Goal: Transaction & Acquisition: Purchase product/service

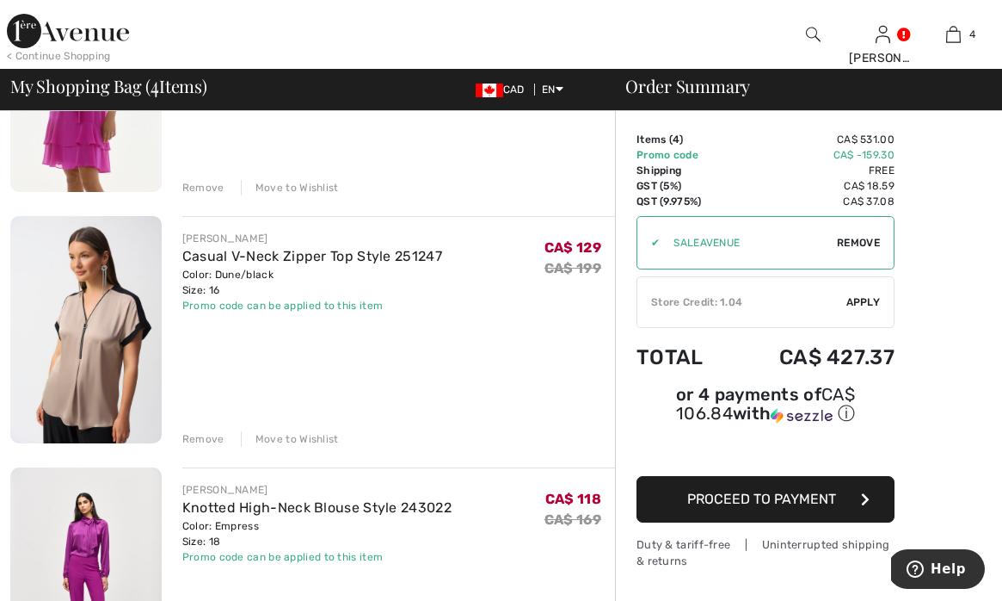
scroll to position [626, 0]
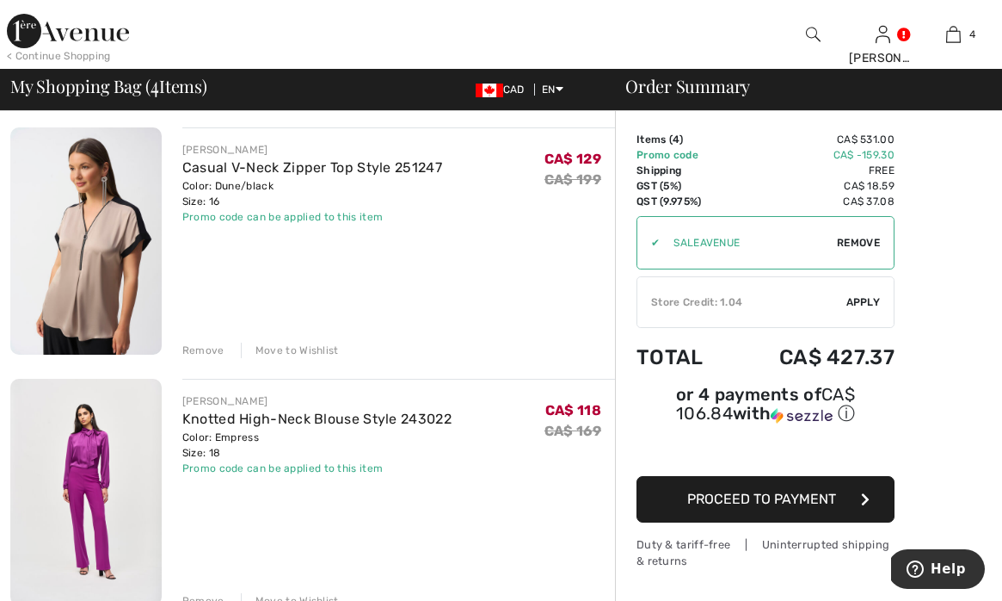
click at [200, 349] on div "Remove" at bounding box center [203, 349] width 42 height 15
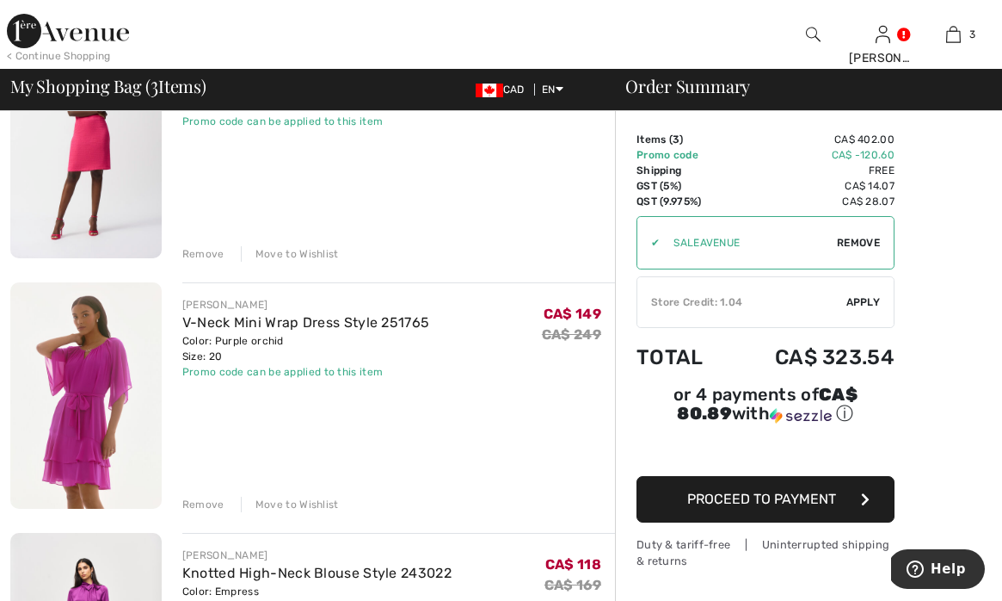
scroll to position [0, 0]
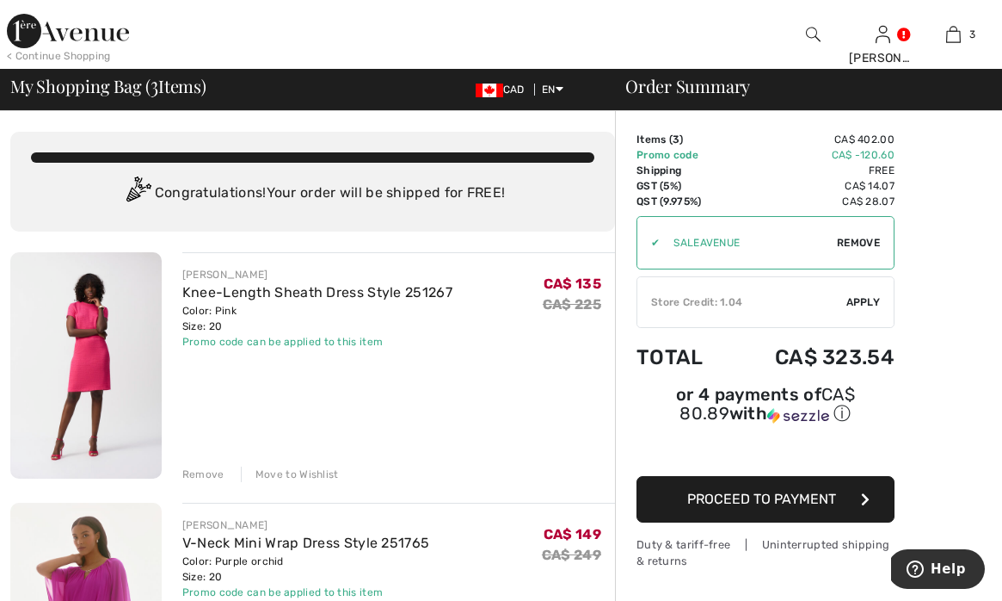
click at [98, 326] on img at bounding box center [85, 365] width 151 height 226
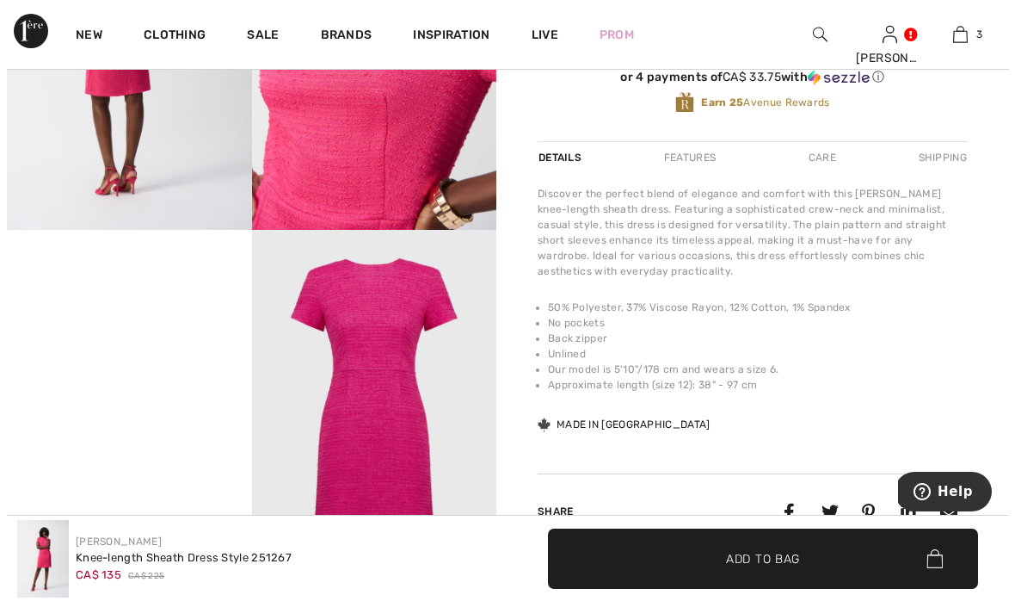
scroll to position [368, 0]
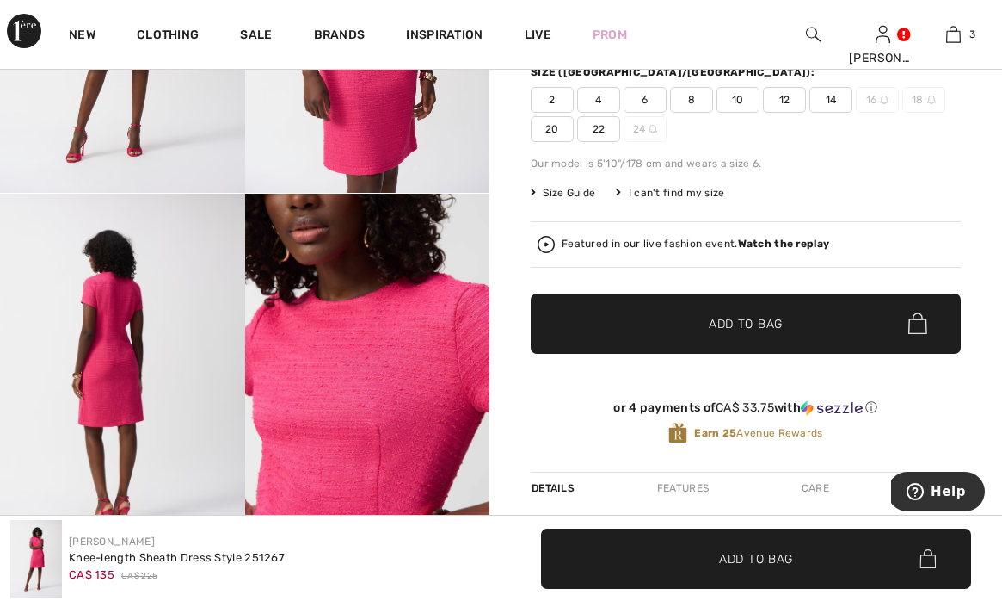
click at [398, 412] on img at bounding box center [367, 377] width 245 height 367
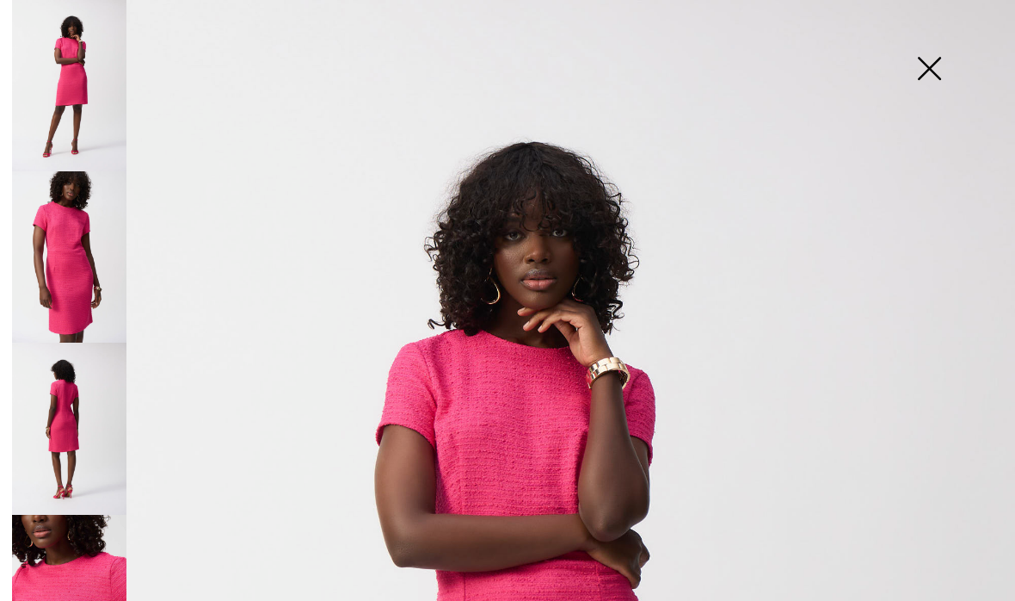
click at [52, 582] on img at bounding box center [69, 600] width 114 height 171
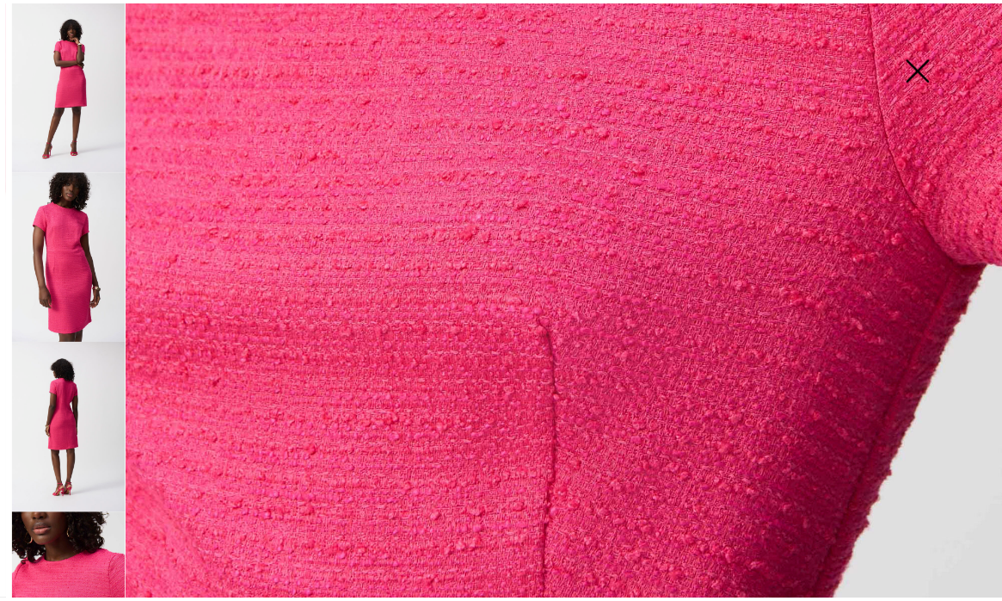
scroll to position [902, 0]
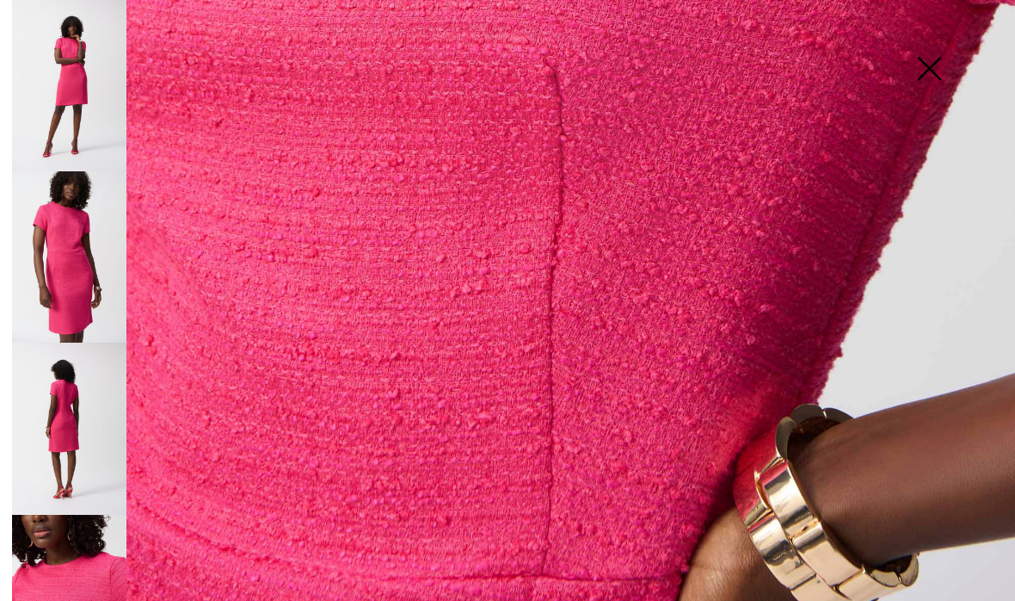
click at [923, 65] on img at bounding box center [929, 70] width 86 height 89
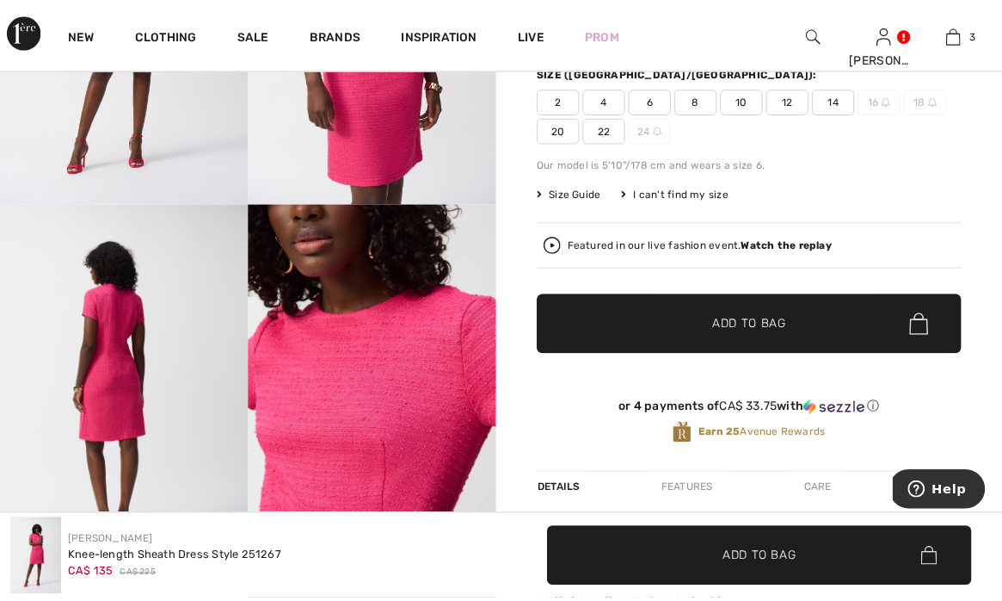
scroll to position [882, 0]
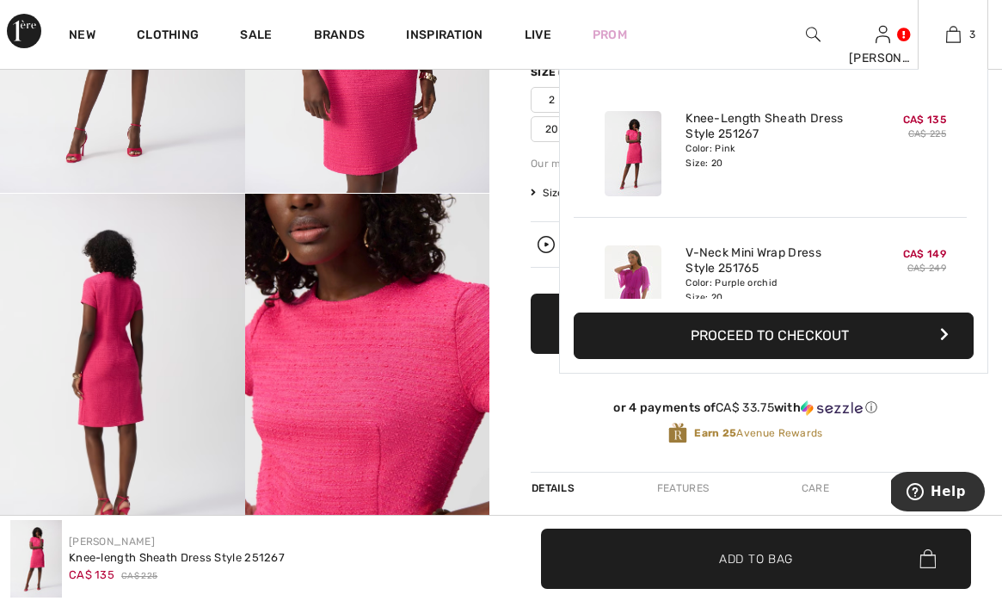
click at [630, 274] on img at bounding box center [633, 287] width 57 height 85
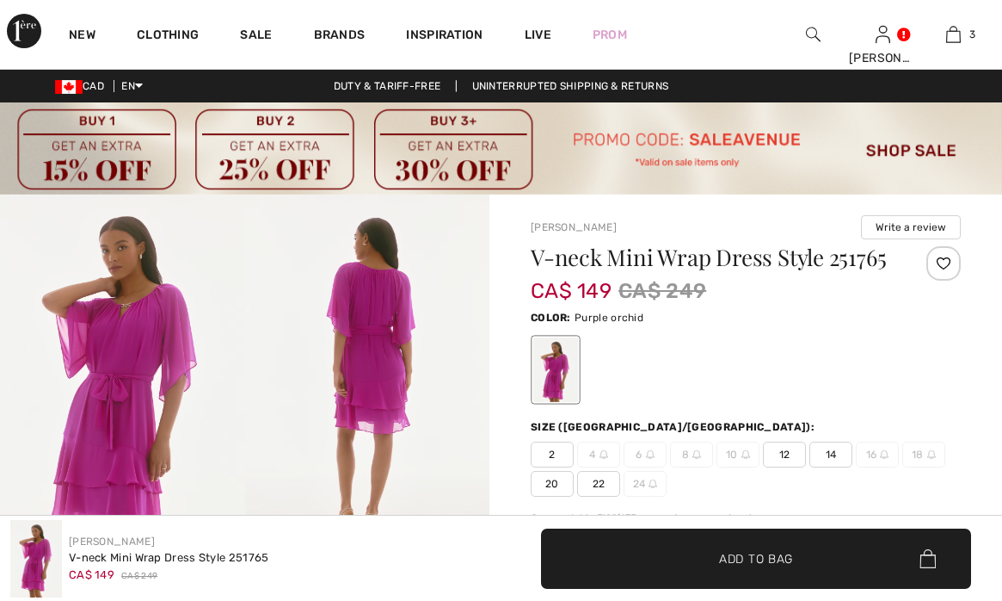
checkbox input "true"
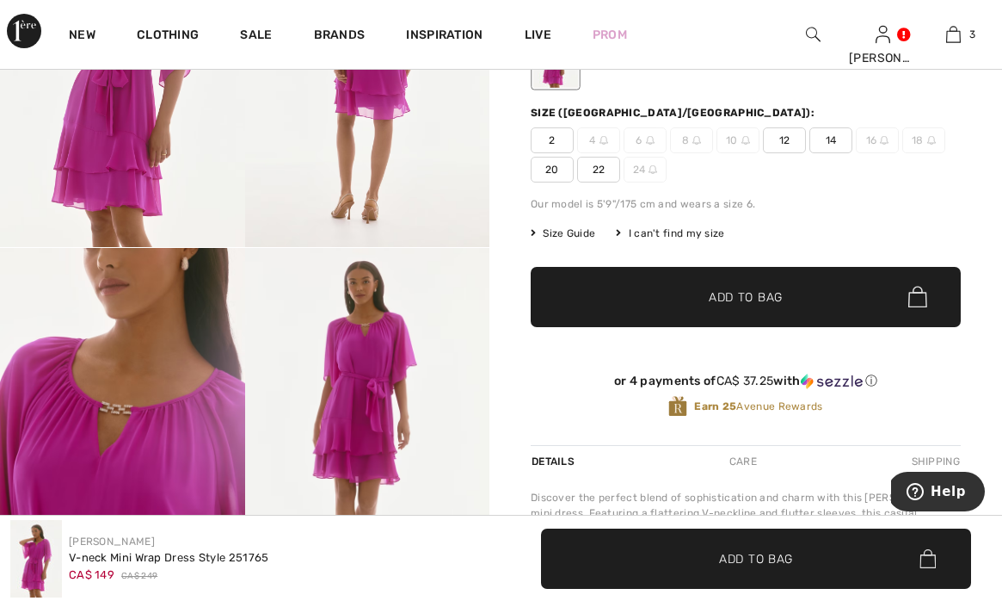
scroll to position [209, 0]
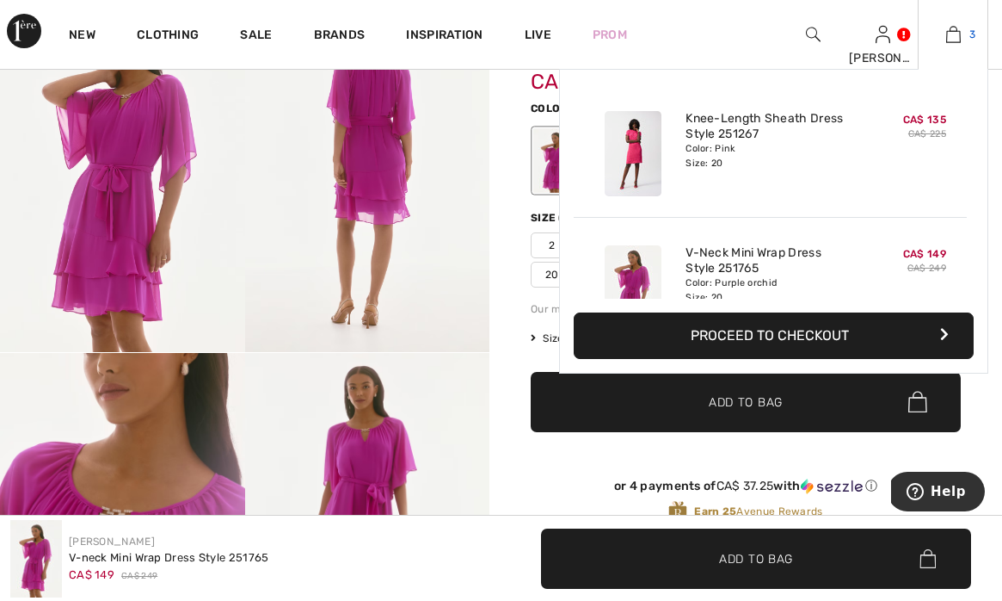
click at [959, 34] on img at bounding box center [953, 34] width 15 height 21
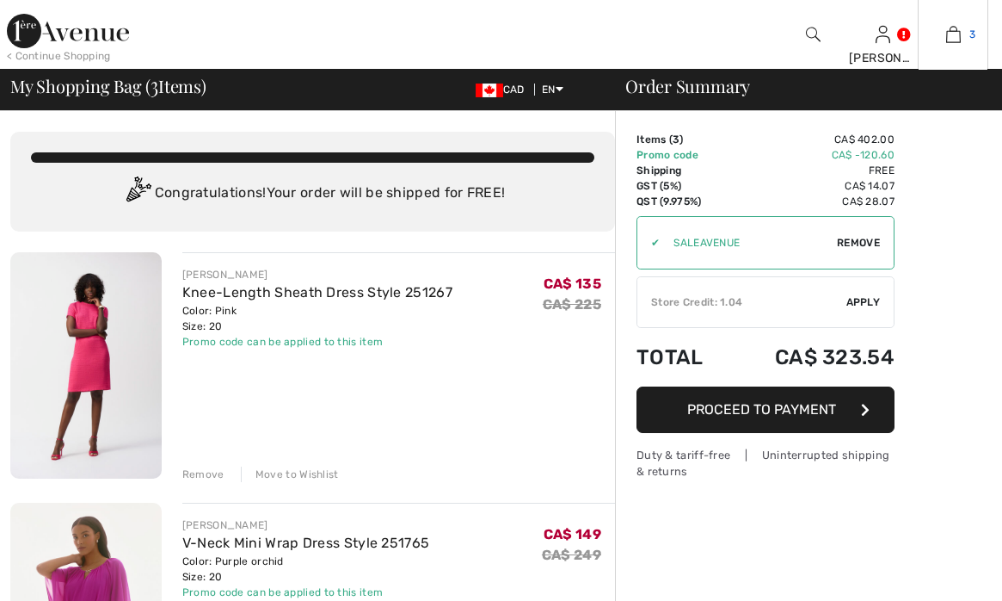
checkbox input "true"
